Goal: Navigation & Orientation: Find specific page/section

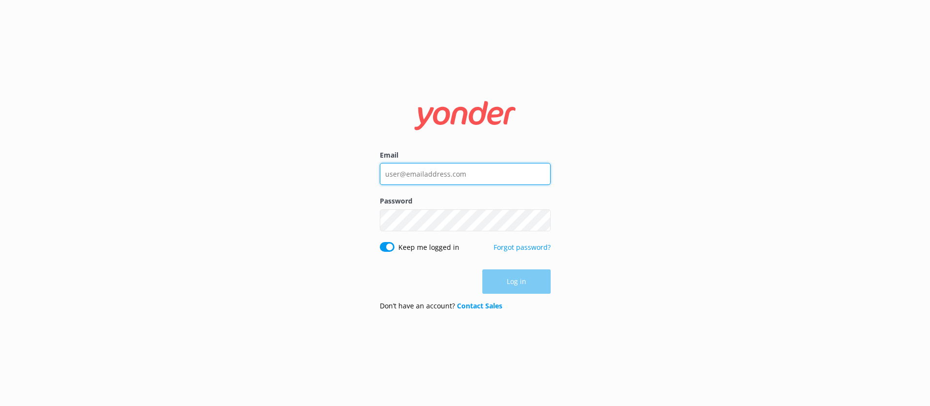
click at [417, 173] on input "Email" at bounding box center [465, 174] width 171 height 22
type input "[EMAIL_ADDRESS][DOMAIN_NAME]"
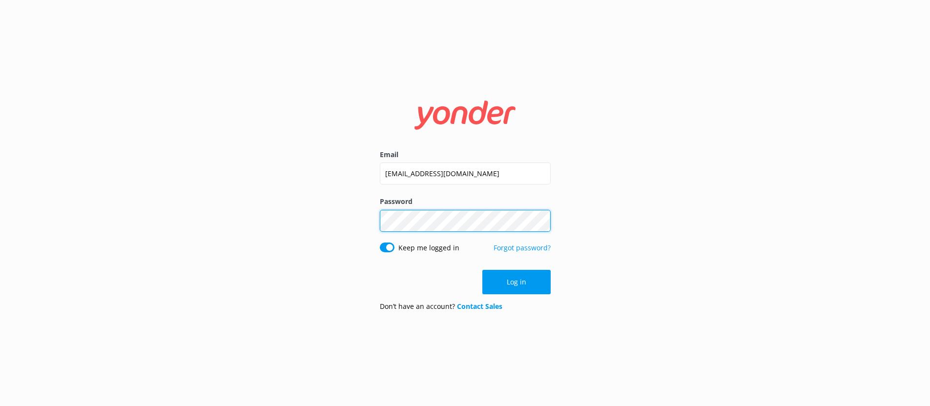
click button "Log in" at bounding box center [517, 282] width 68 height 24
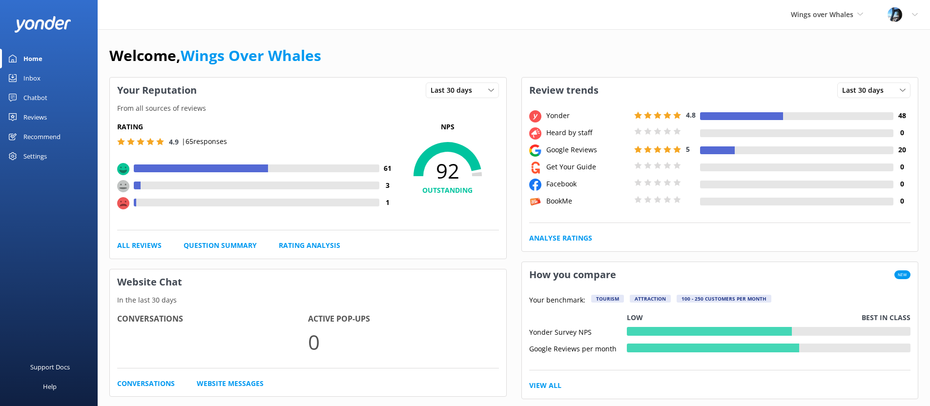
scroll to position [2, 0]
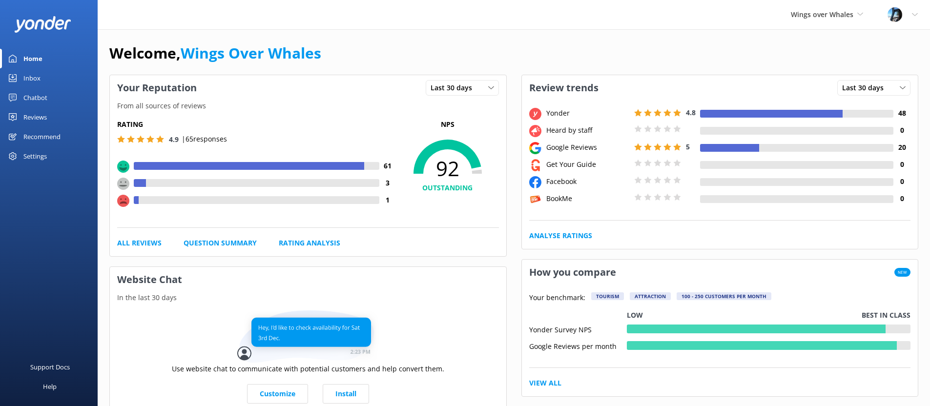
click at [36, 116] on div "Reviews" at bounding box center [34, 117] width 23 height 20
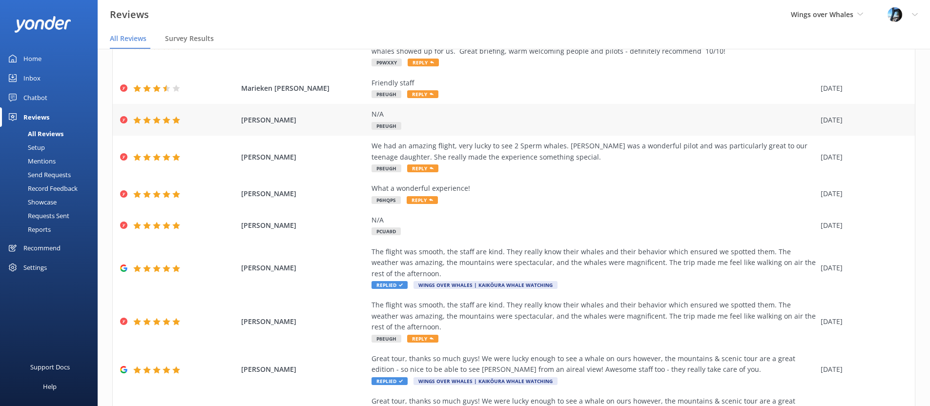
scroll to position [149, 0]
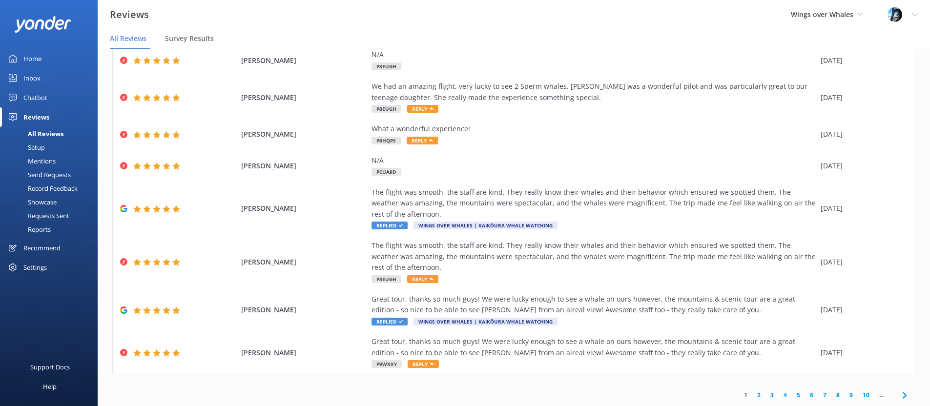
click at [761, 396] on link "2" at bounding box center [759, 395] width 13 height 9
